Goal: Information Seeking & Learning: Check status

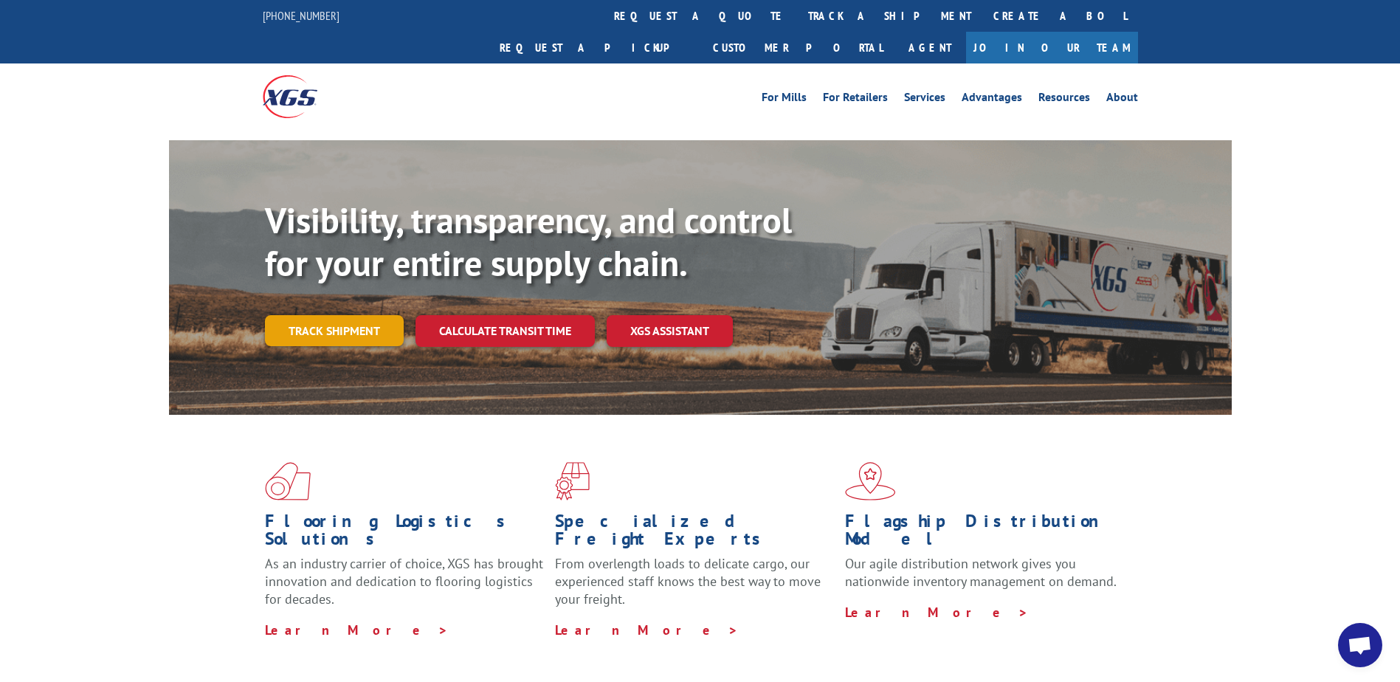
click at [333, 315] on link "Track shipment" at bounding box center [334, 330] width 139 height 31
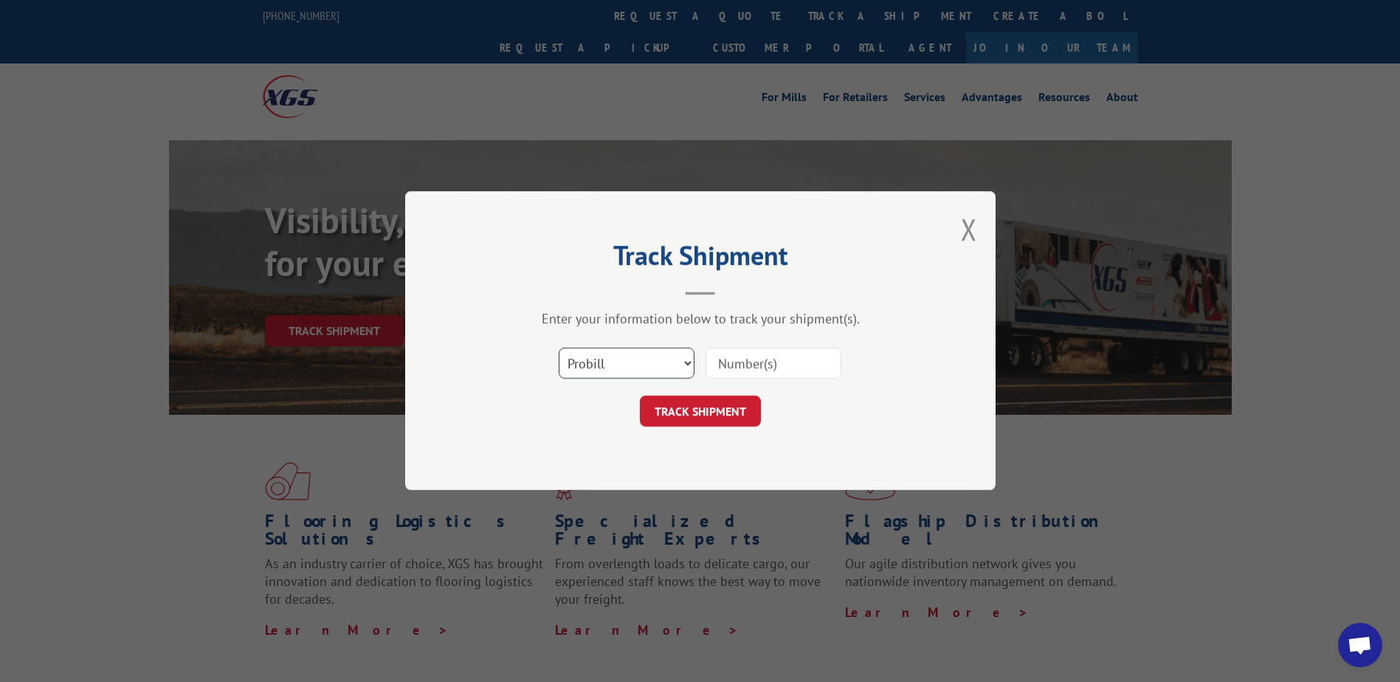
click at [688, 359] on select "Select category... Probill BOL PO" at bounding box center [627, 363] width 136 height 31
click at [559, 348] on select "Select category... Probill BOL PO" at bounding box center [627, 363] width 136 height 31
click at [720, 409] on button "TRACK SHIPMENT" at bounding box center [700, 411] width 121 height 31
click at [736, 368] on input at bounding box center [773, 363] width 136 height 31
click at [873, 348] on div "Select category... Probill BOL PO This field is required" at bounding box center [700, 363] width 443 height 49
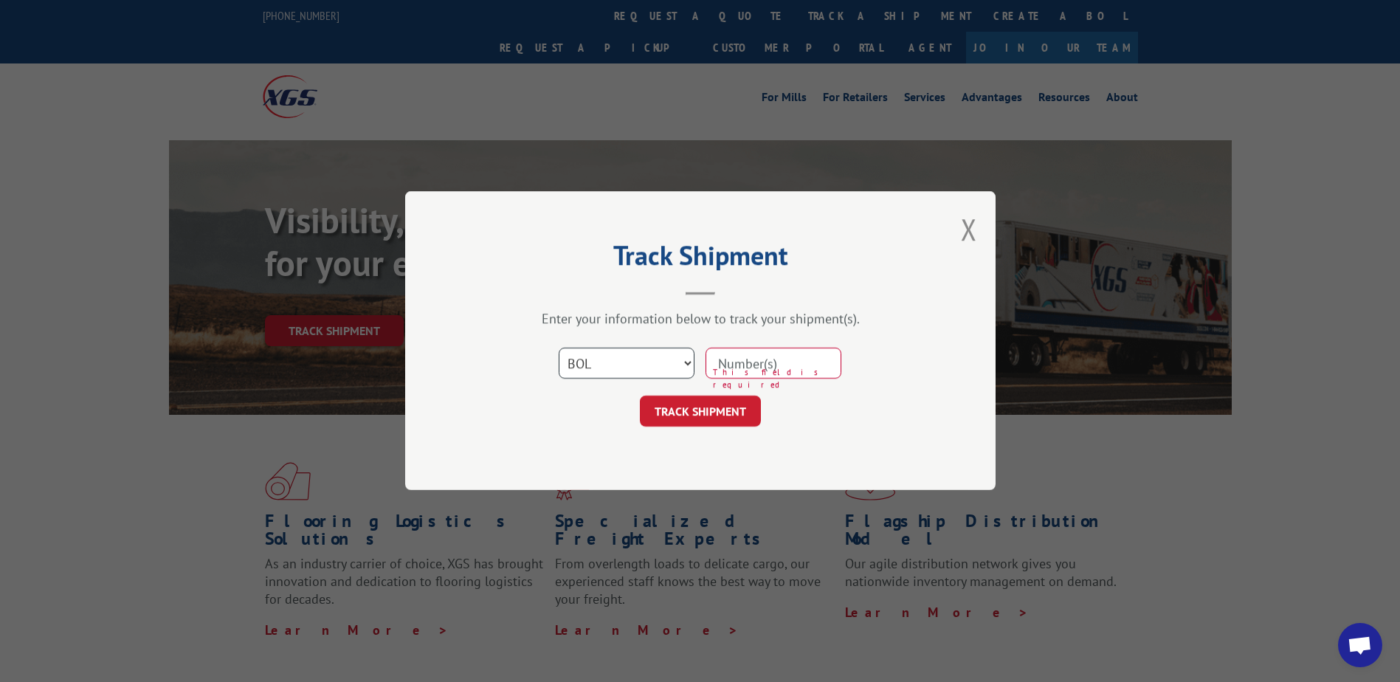
click at [687, 366] on select "Select category... Probill BOL PO" at bounding box center [627, 363] width 136 height 31
select select "probill"
click at [559, 348] on select "Select category... Probill BOL PO" at bounding box center [627, 363] width 136 height 31
click at [736, 405] on button "TRACK SHIPMENT" at bounding box center [700, 411] width 121 height 31
click at [751, 367] on input at bounding box center [773, 363] width 136 height 31
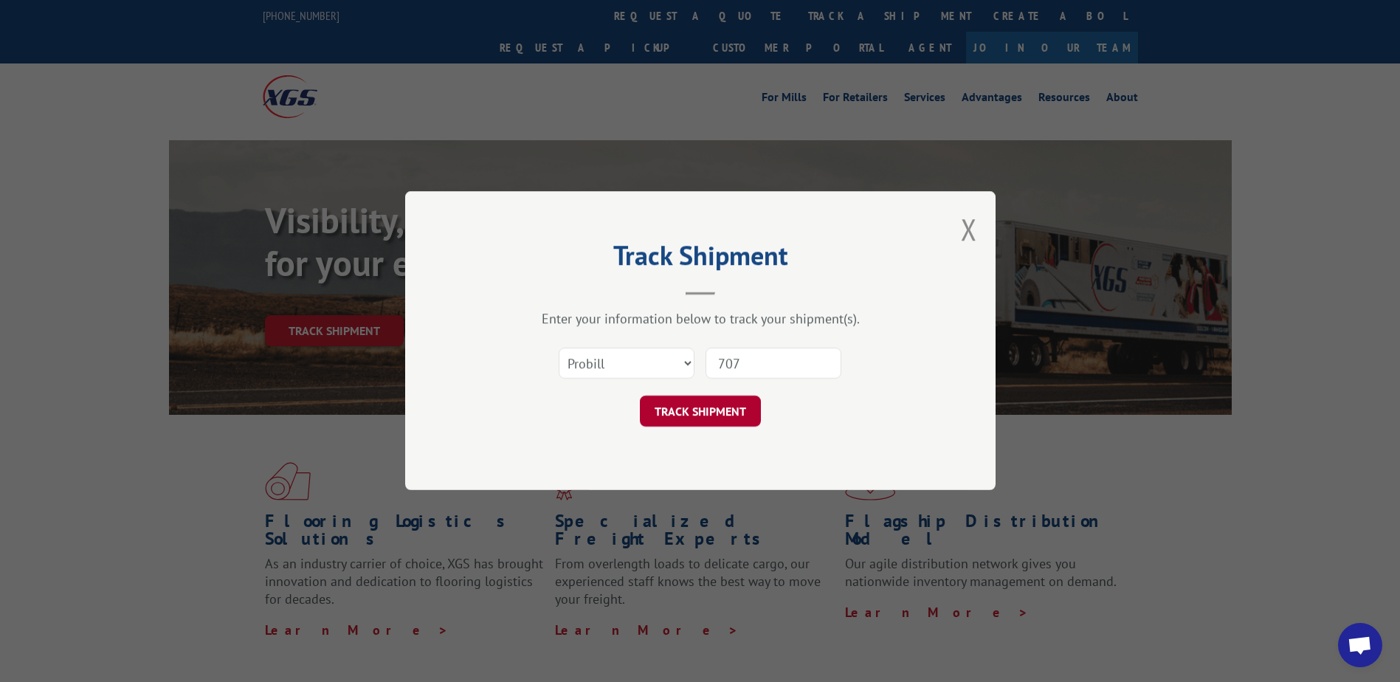
type input "707"
click at [716, 412] on button "TRACK SHIPMENT" at bounding box center [700, 411] width 121 height 31
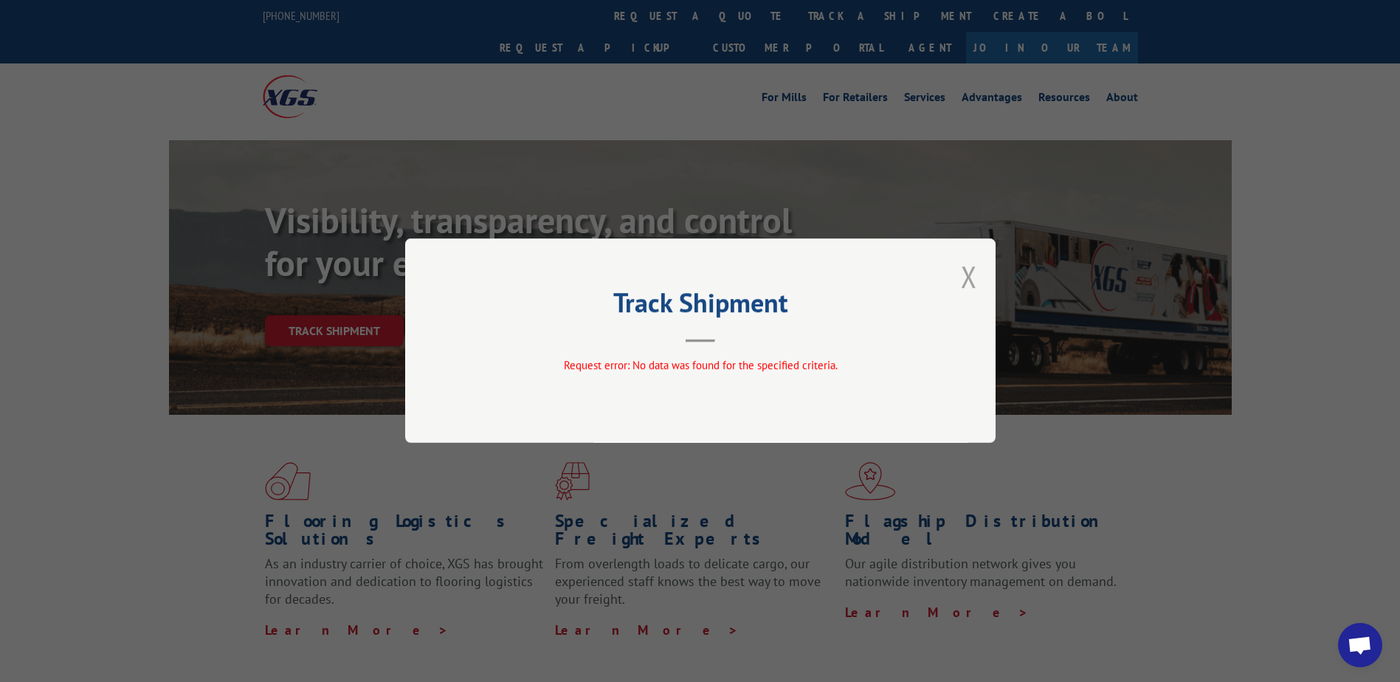
click at [973, 277] on button "Close modal" at bounding box center [969, 276] width 16 height 39
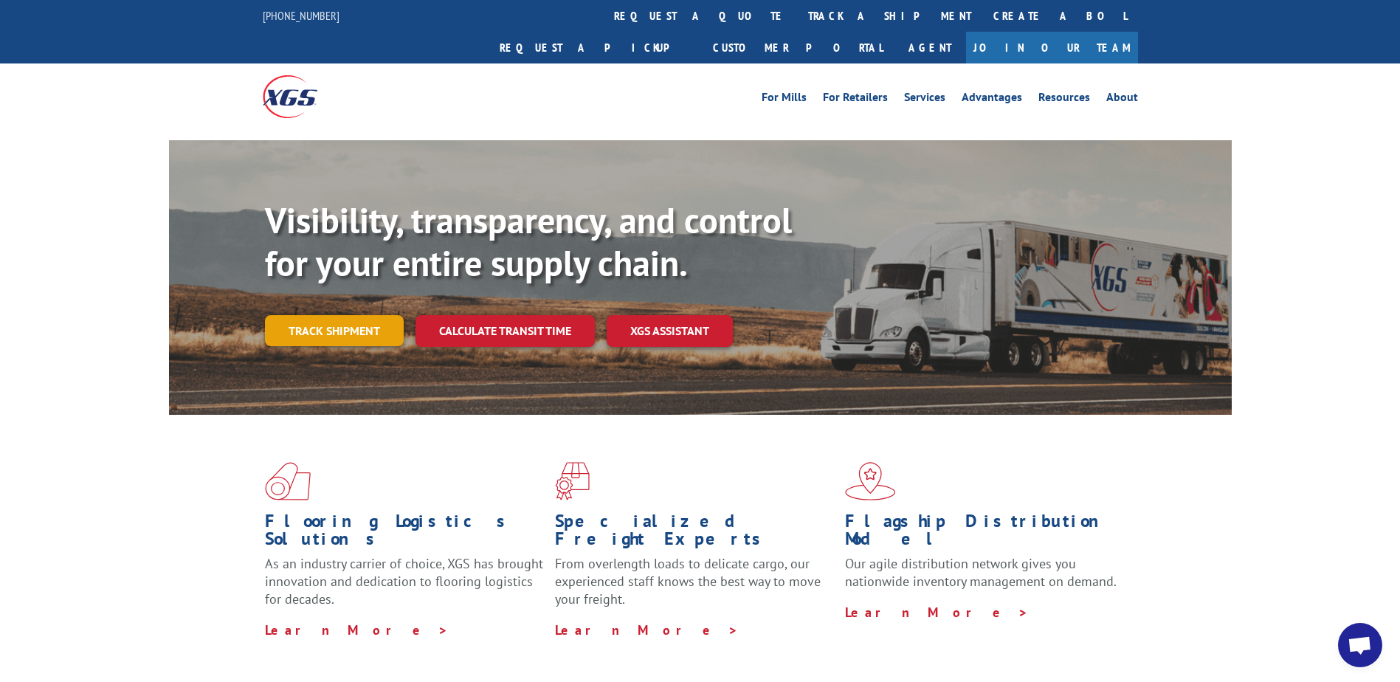
click at [310, 315] on link "Track shipment" at bounding box center [334, 330] width 139 height 31
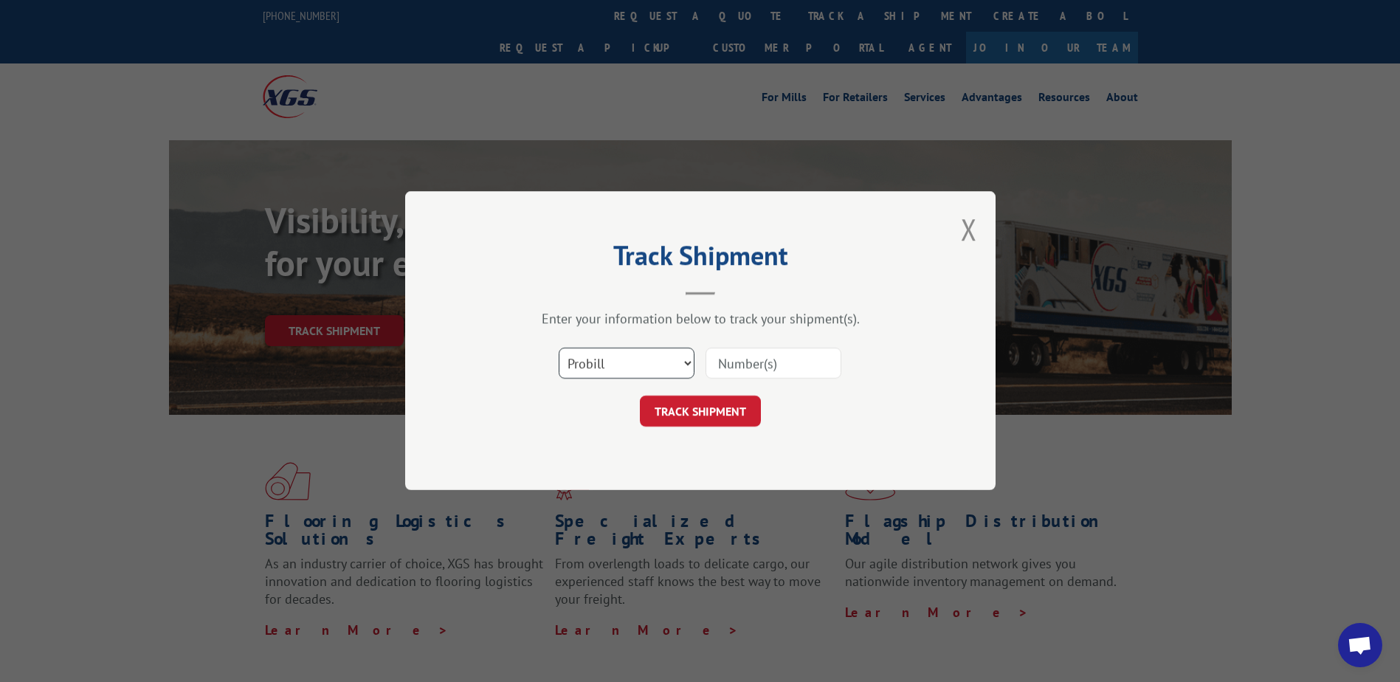
click at [689, 362] on select "Select category... Probill BOL PO" at bounding box center [627, 363] width 136 height 31
select select "bol"
click at [559, 348] on select "Select category... Probill BOL PO" at bounding box center [627, 363] width 136 height 31
click at [734, 365] on input at bounding box center [773, 363] width 136 height 31
type input "7076369"
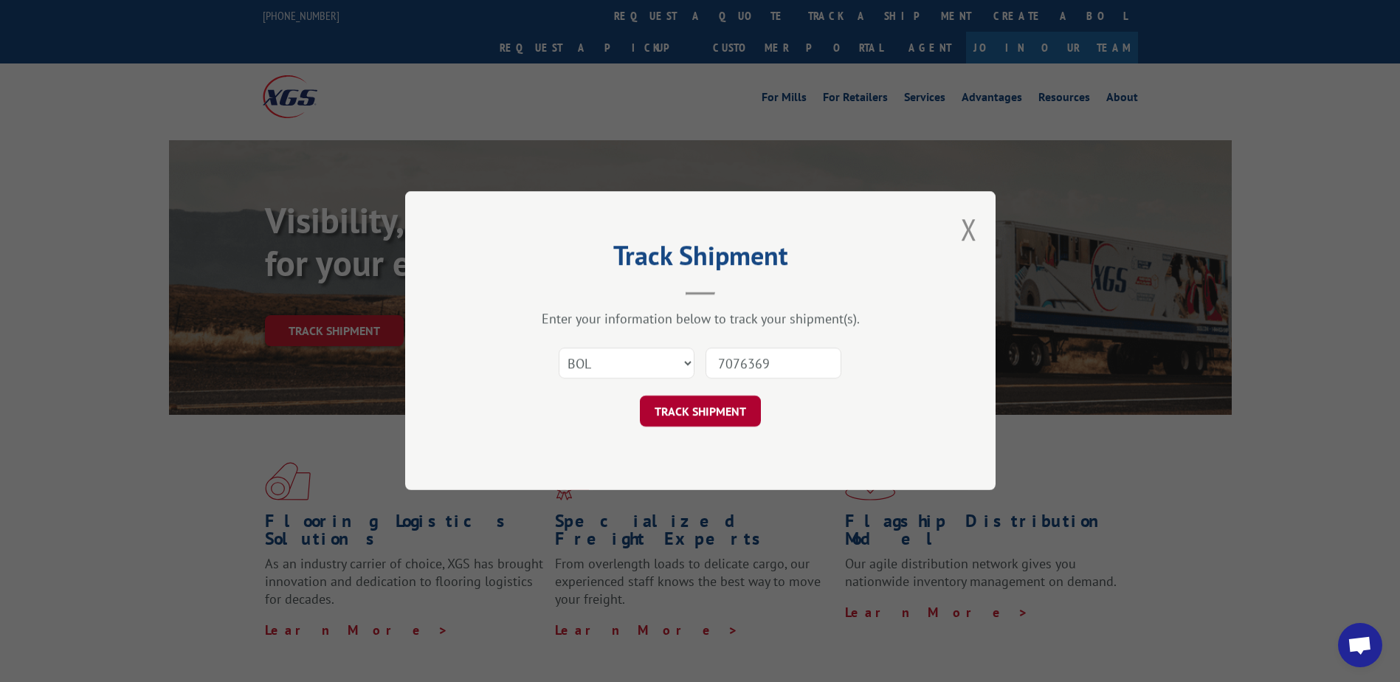
click at [702, 413] on button "TRACK SHIPMENT" at bounding box center [700, 411] width 121 height 31
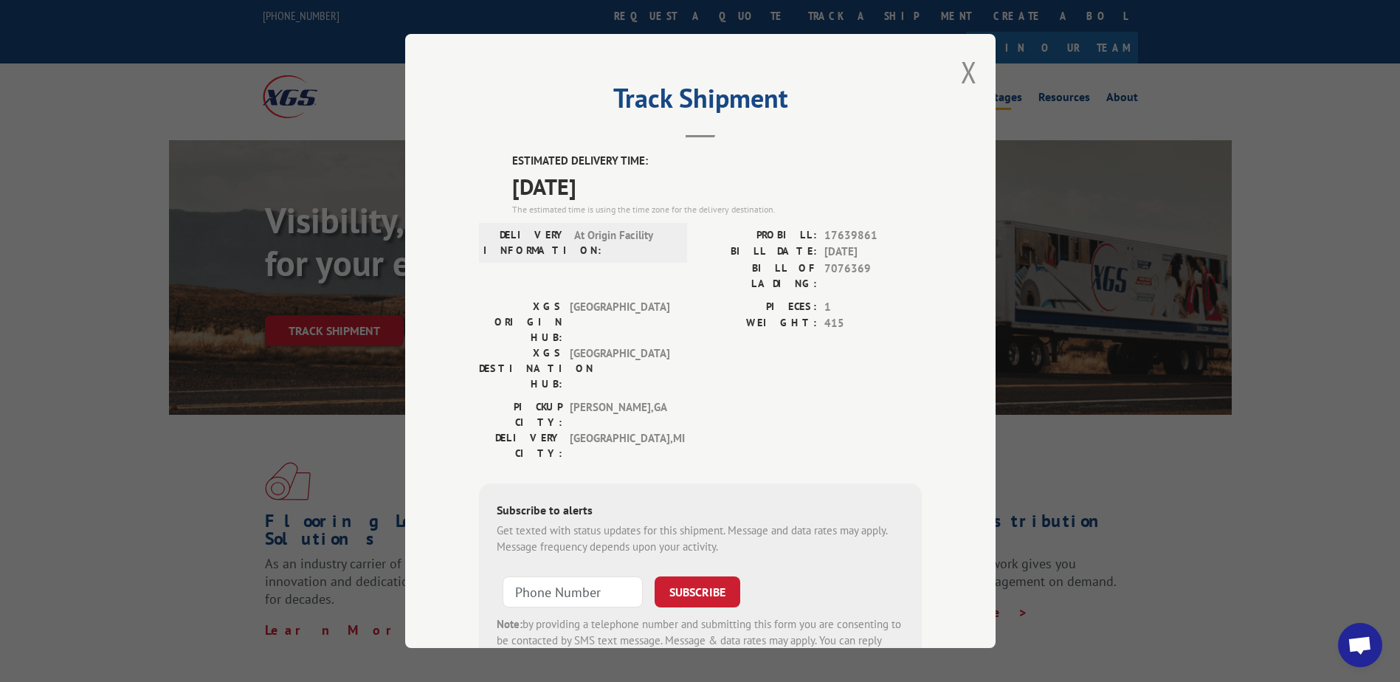
click at [967, 69] on button "Close modal" at bounding box center [969, 71] width 16 height 39
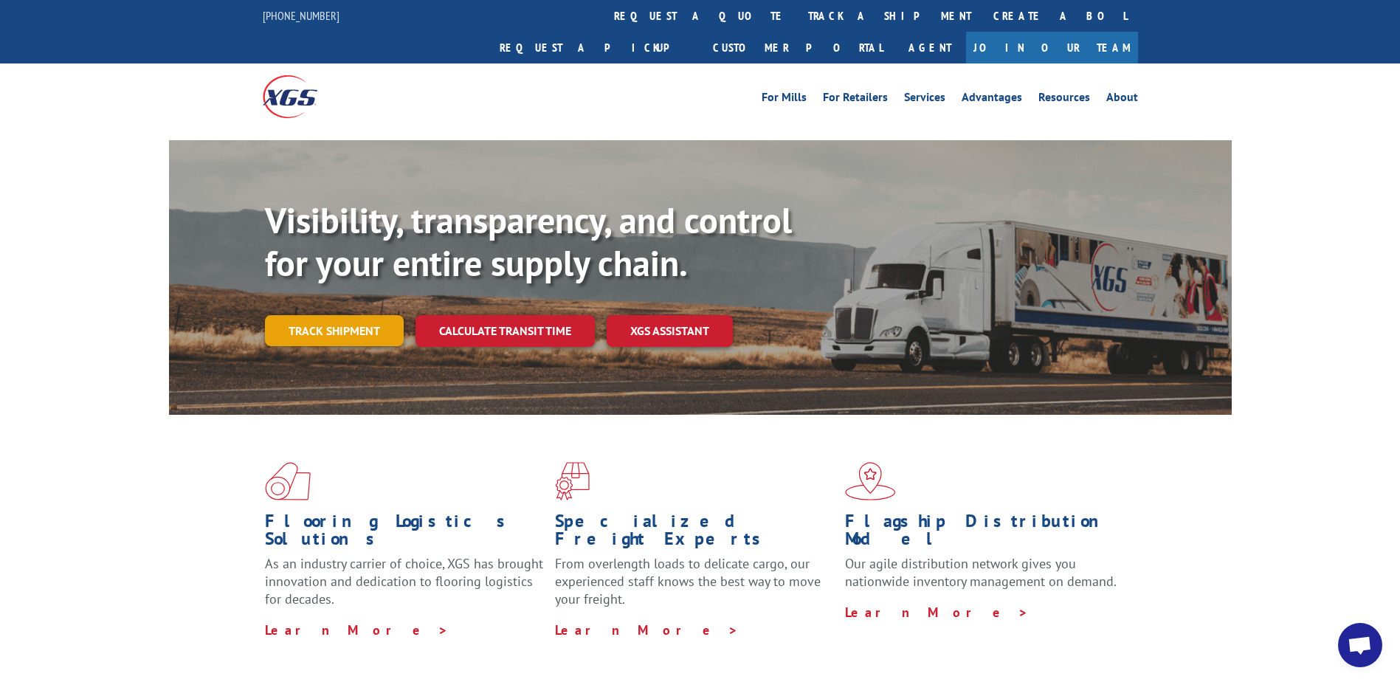
click at [370, 315] on link "Track shipment" at bounding box center [334, 330] width 139 height 31
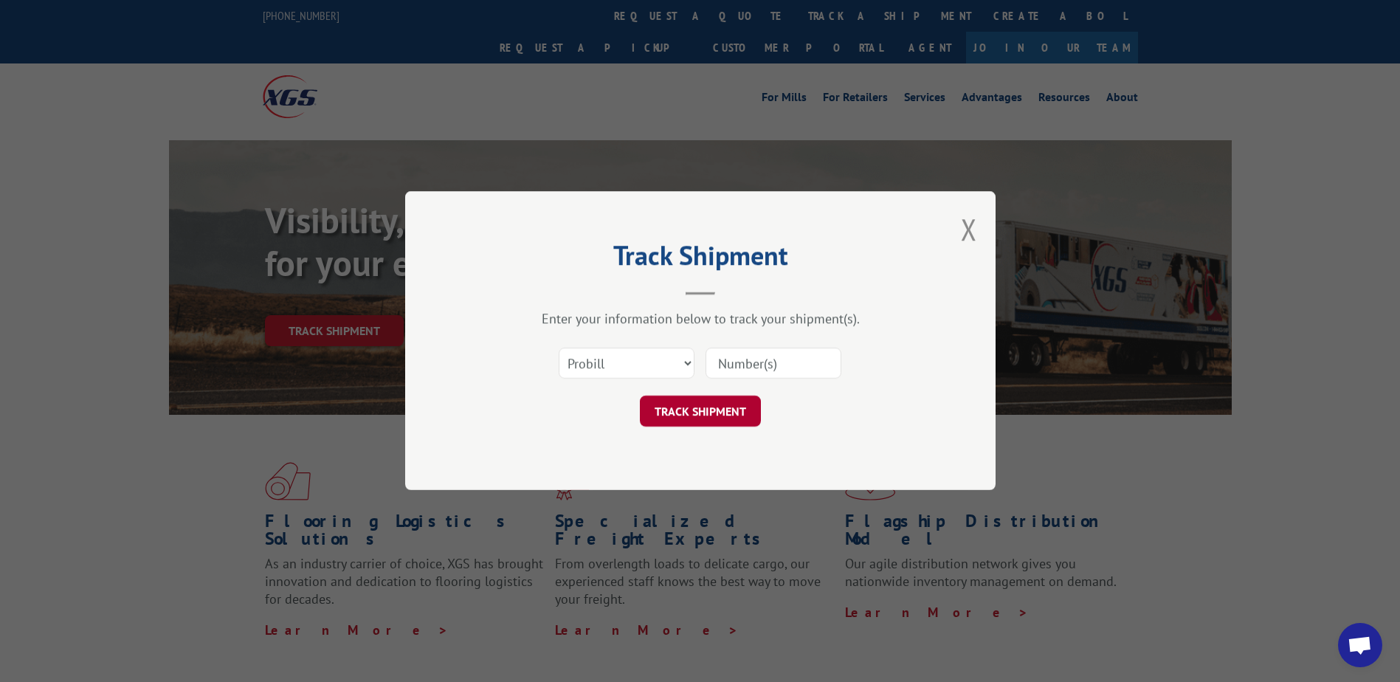
click at [684, 404] on button "TRACK SHIPMENT" at bounding box center [700, 411] width 121 height 31
click at [689, 362] on select "Select category... Probill BOL PO" at bounding box center [627, 363] width 136 height 31
select select "bol"
click at [559, 348] on select "Select category... Probill BOL PO" at bounding box center [627, 363] width 136 height 31
click at [703, 412] on button "TRACK SHIPMENT" at bounding box center [700, 411] width 121 height 31
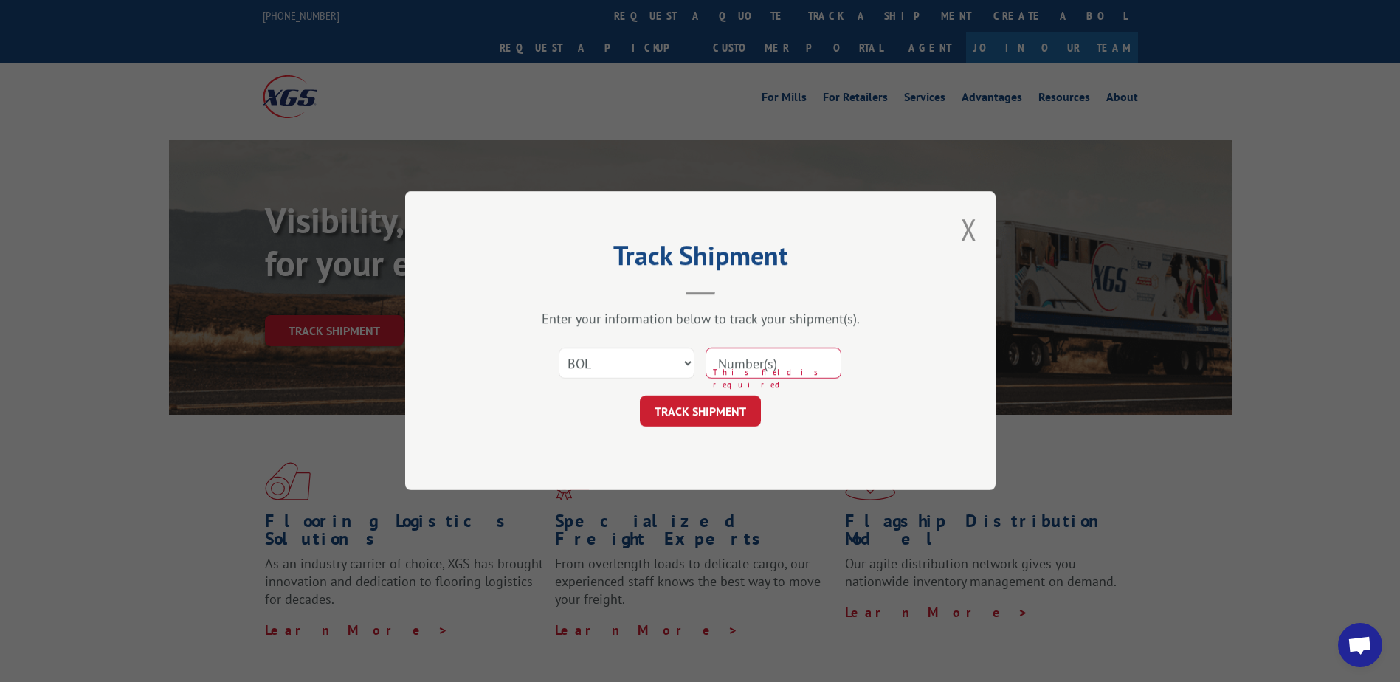
click at [767, 356] on input at bounding box center [773, 363] width 136 height 31
click at [972, 233] on button "Close modal" at bounding box center [969, 229] width 16 height 39
